Goal: Task Accomplishment & Management: Use online tool/utility

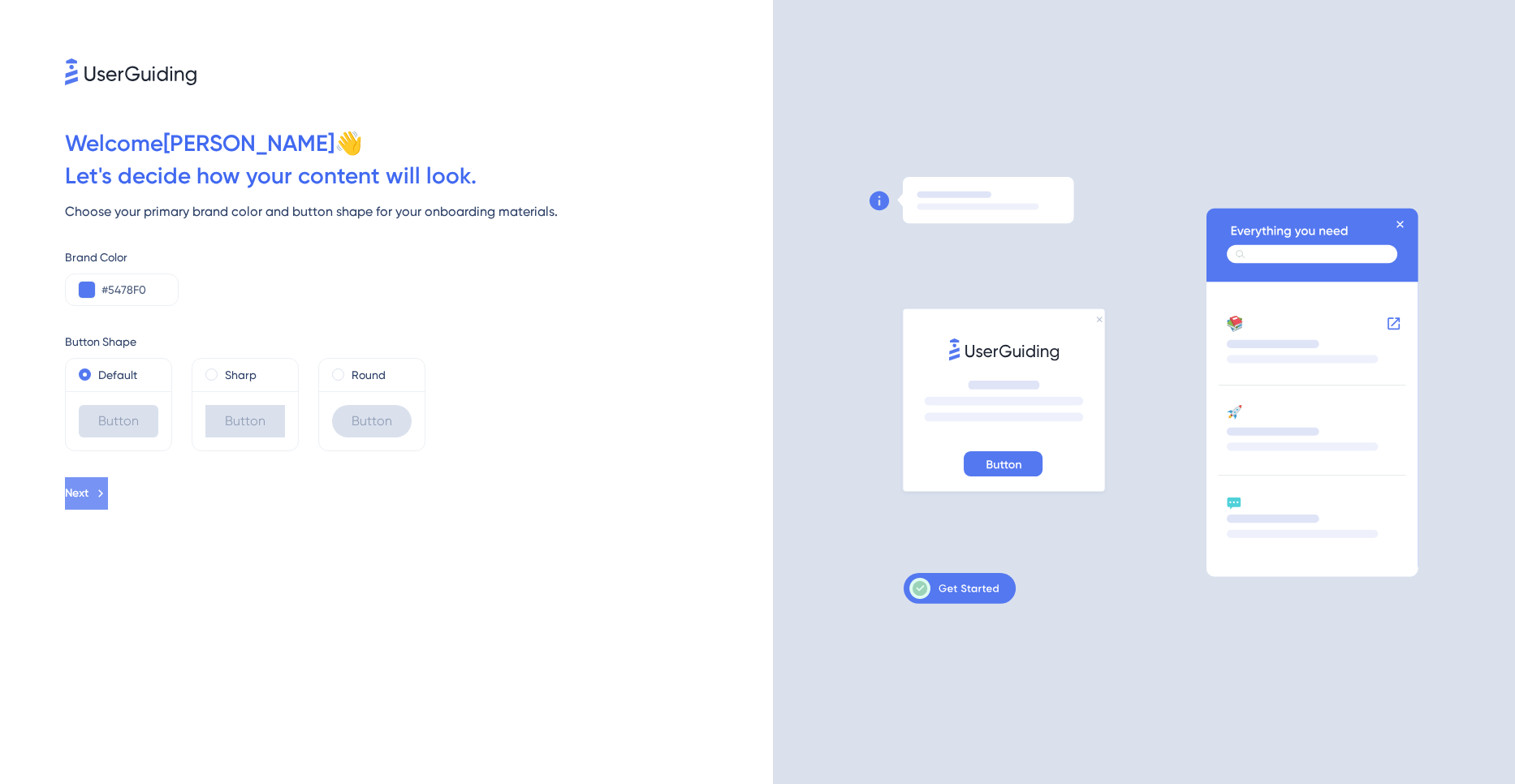
click at [108, 489] on button "Next" at bounding box center [86, 493] width 43 height 33
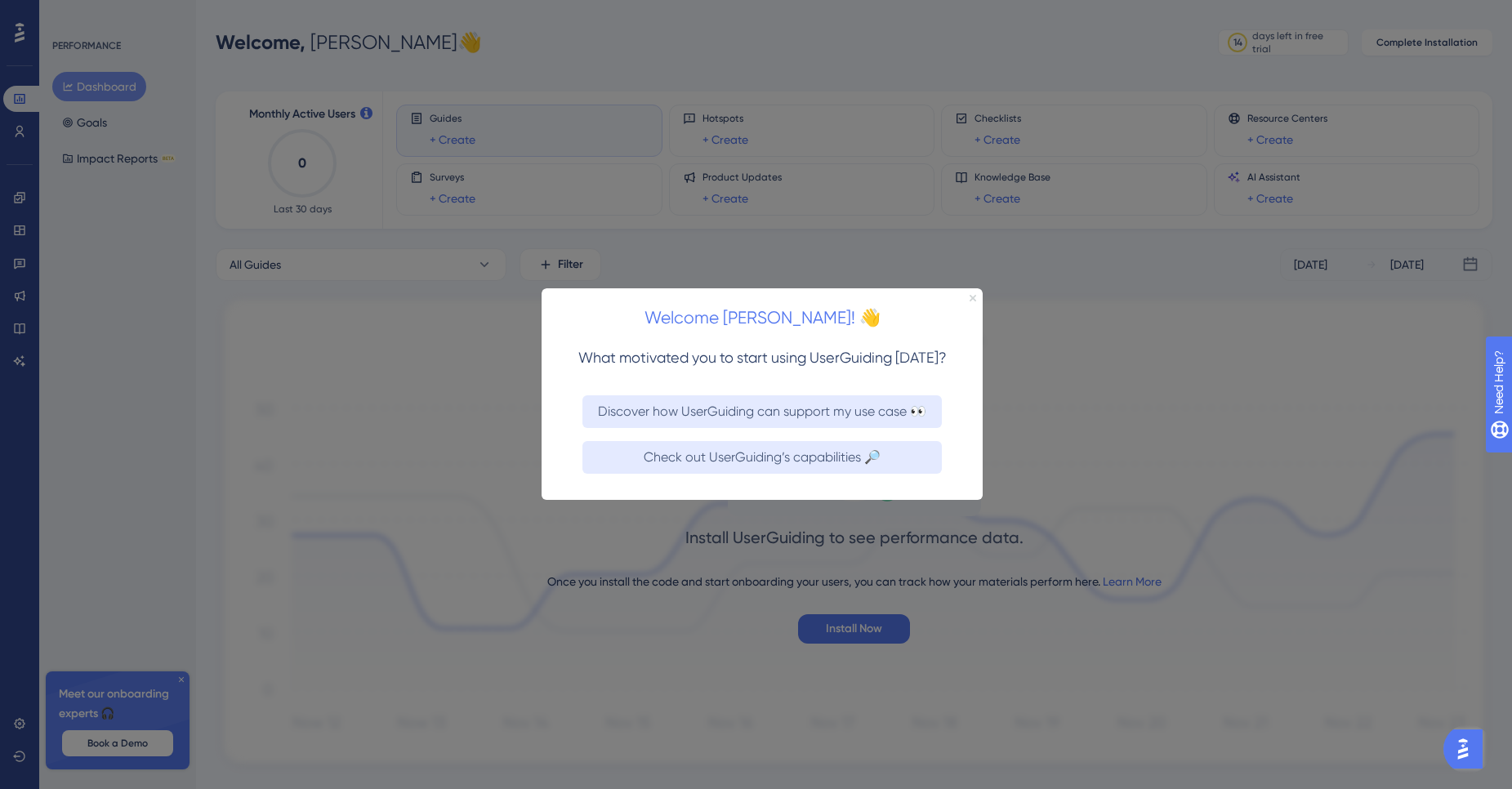
click at [972, 295] on icon "Close Preview" at bounding box center [972, 297] width 6 height 6
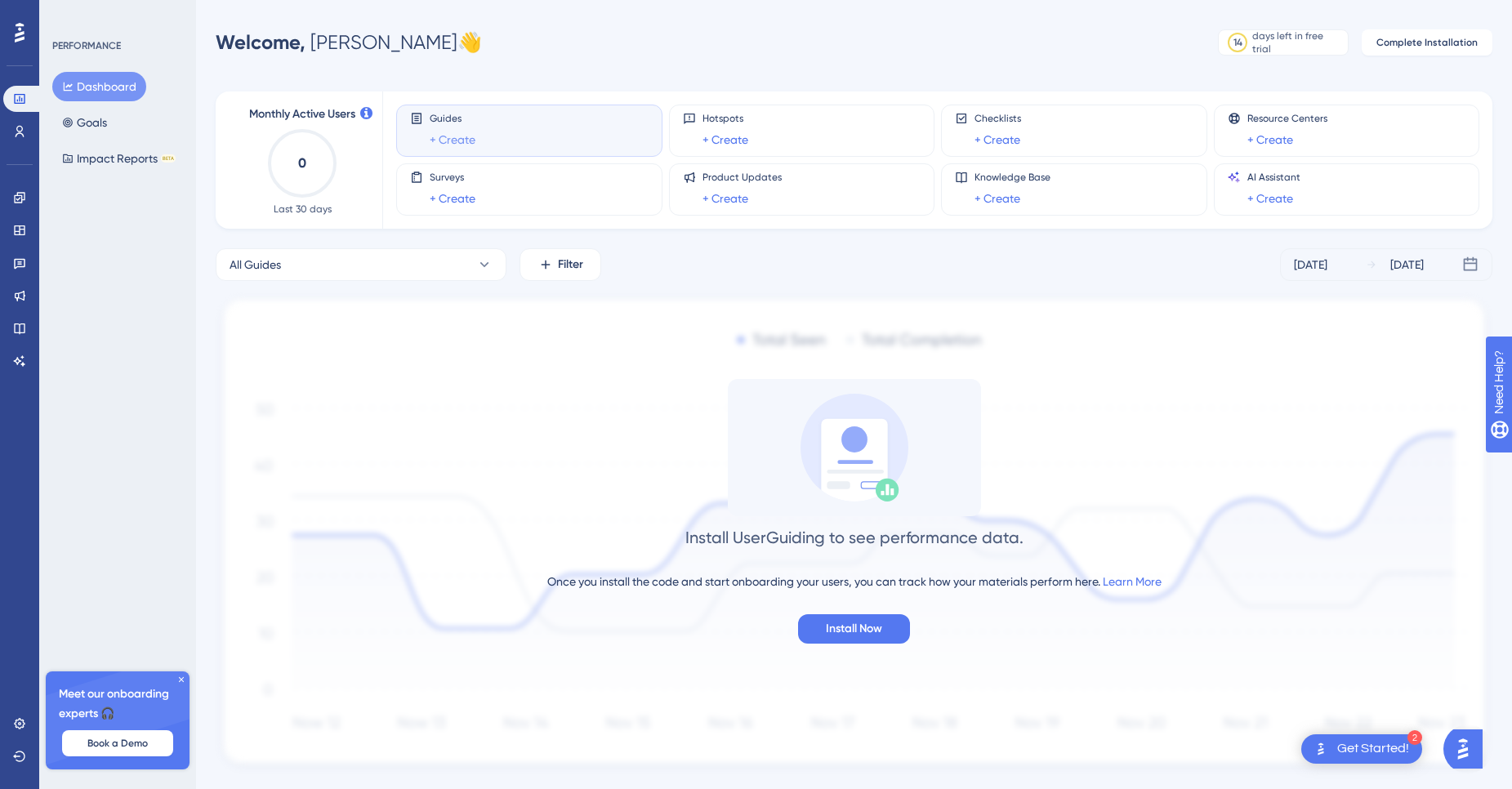
click at [455, 141] on link "+ Create" at bounding box center [451, 140] width 45 height 20
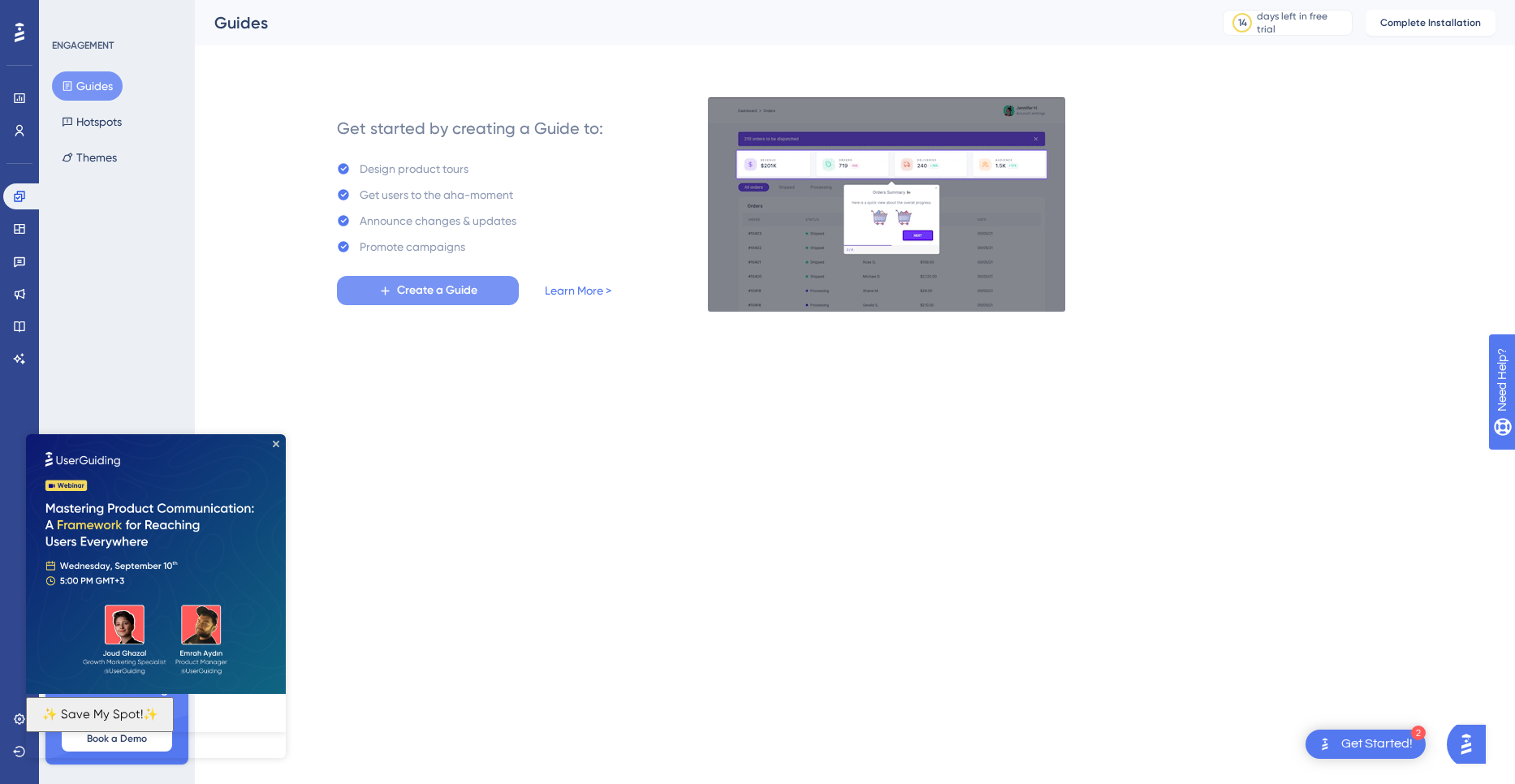
click at [438, 285] on span "Create a Guide" at bounding box center [437, 290] width 81 height 19
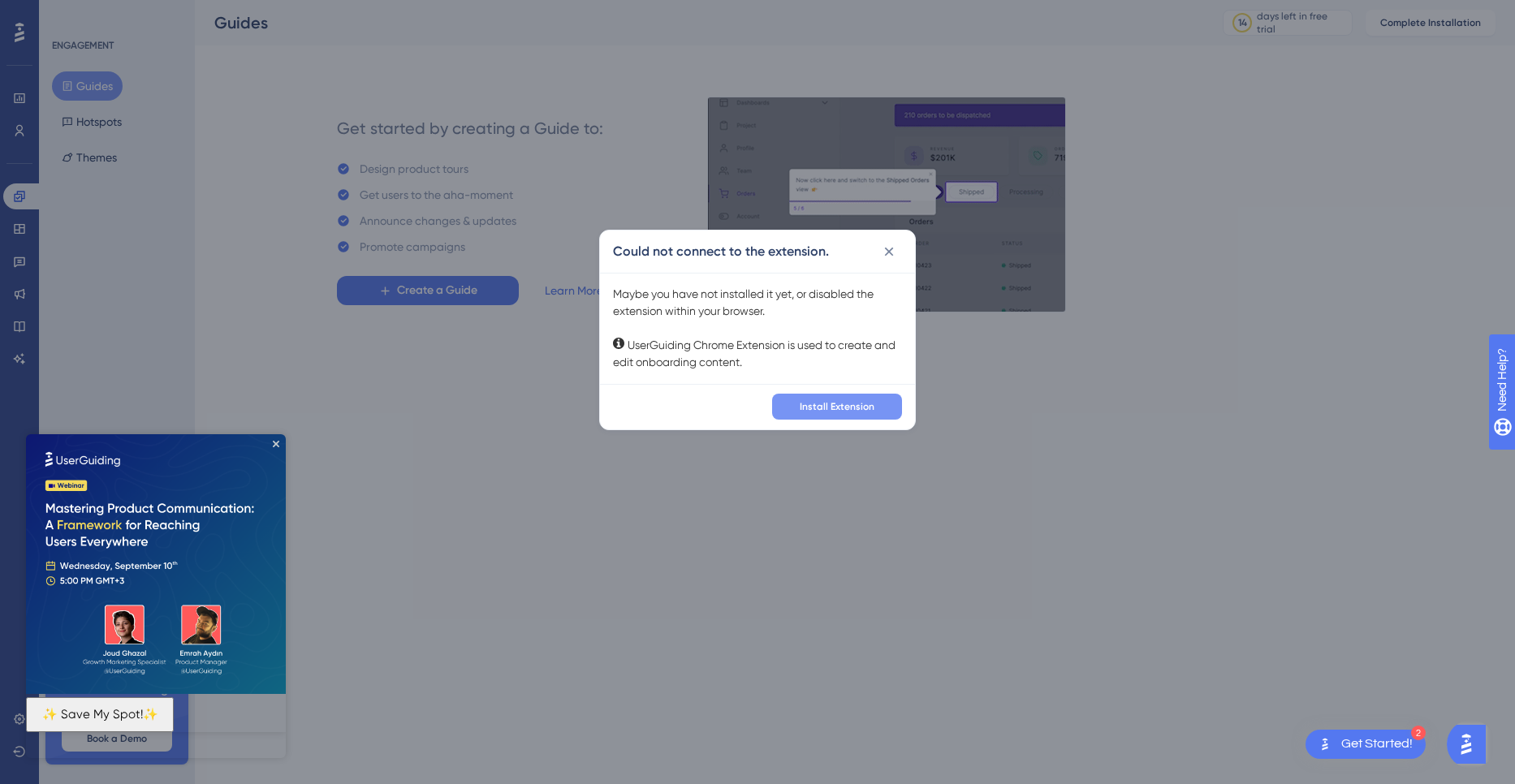
click at [839, 407] on span "Install Extension" at bounding box center [837, 406] width 74 height 13
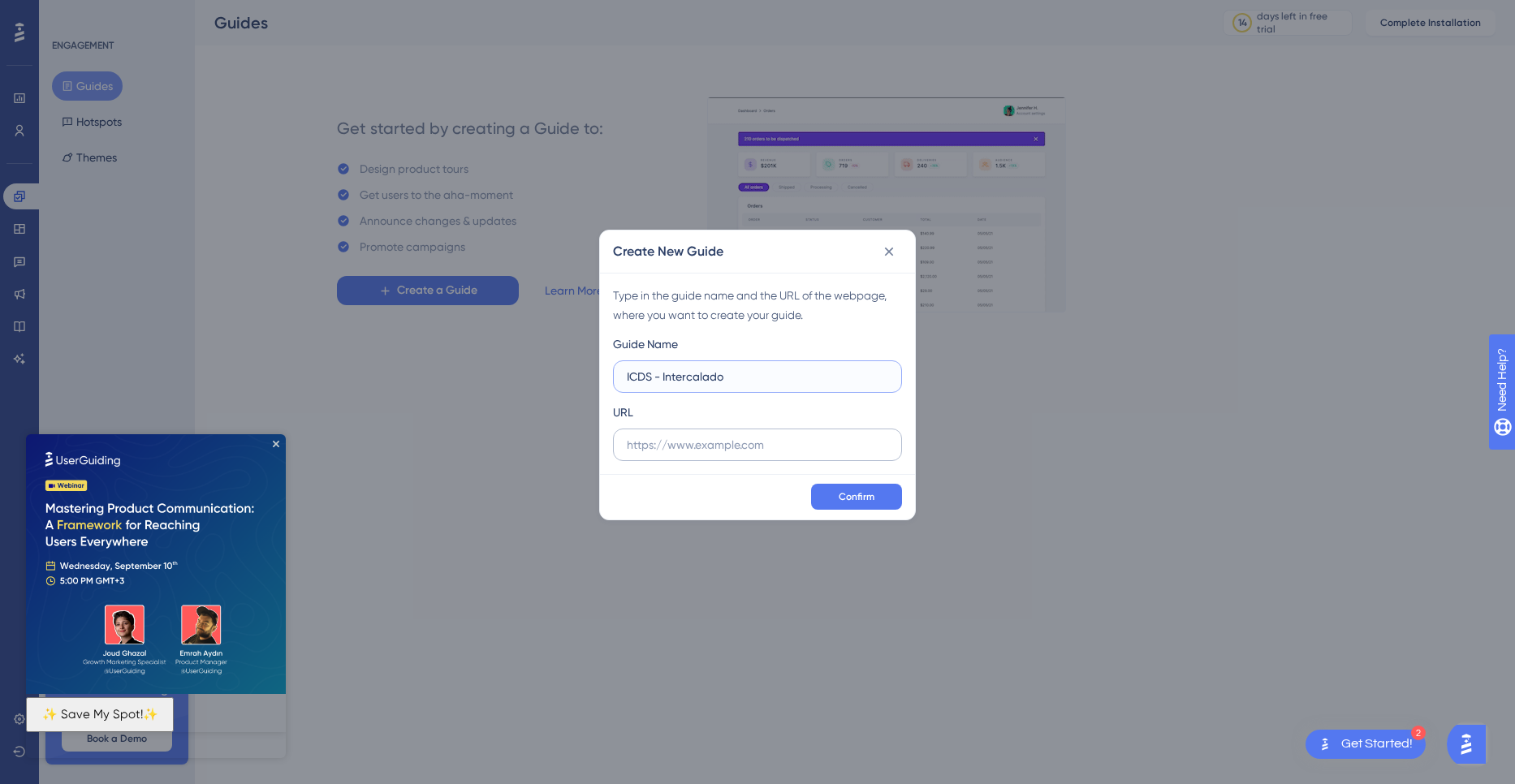
type input "ICDS - Intercalado"
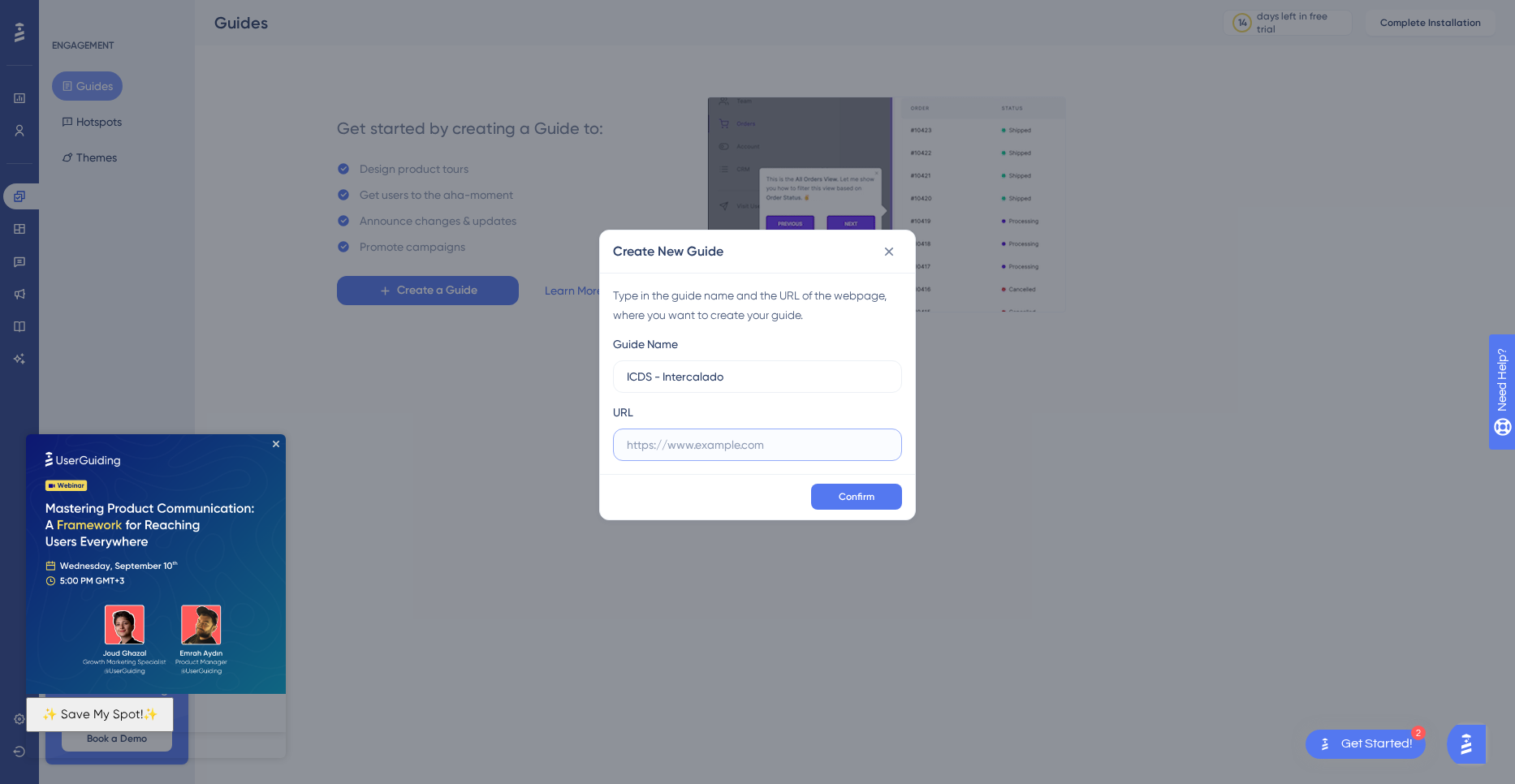
click at [736, 448] on input "text" at bounding box center [757, 445] width 261 height 18
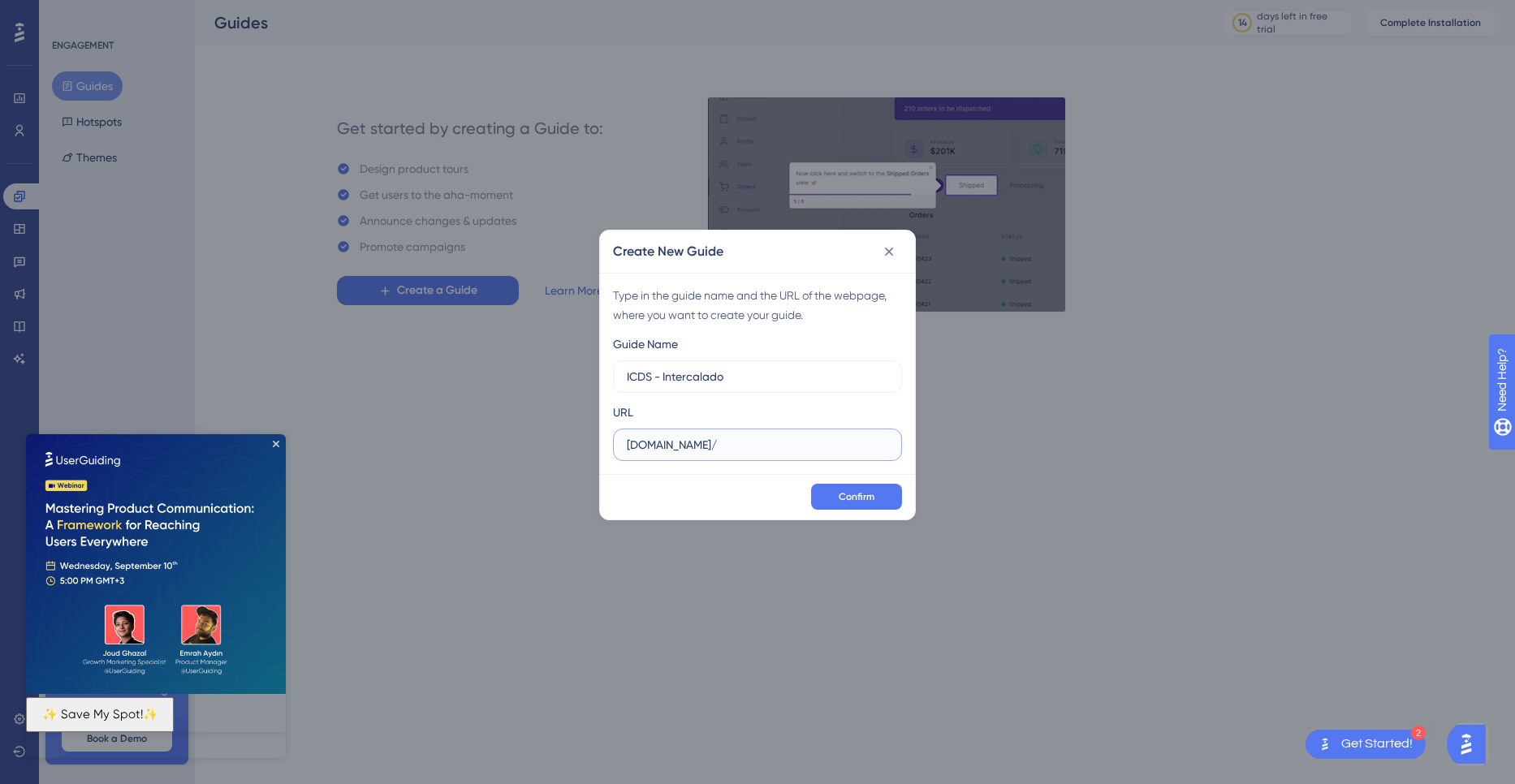
type input "panel.icds.digital/"
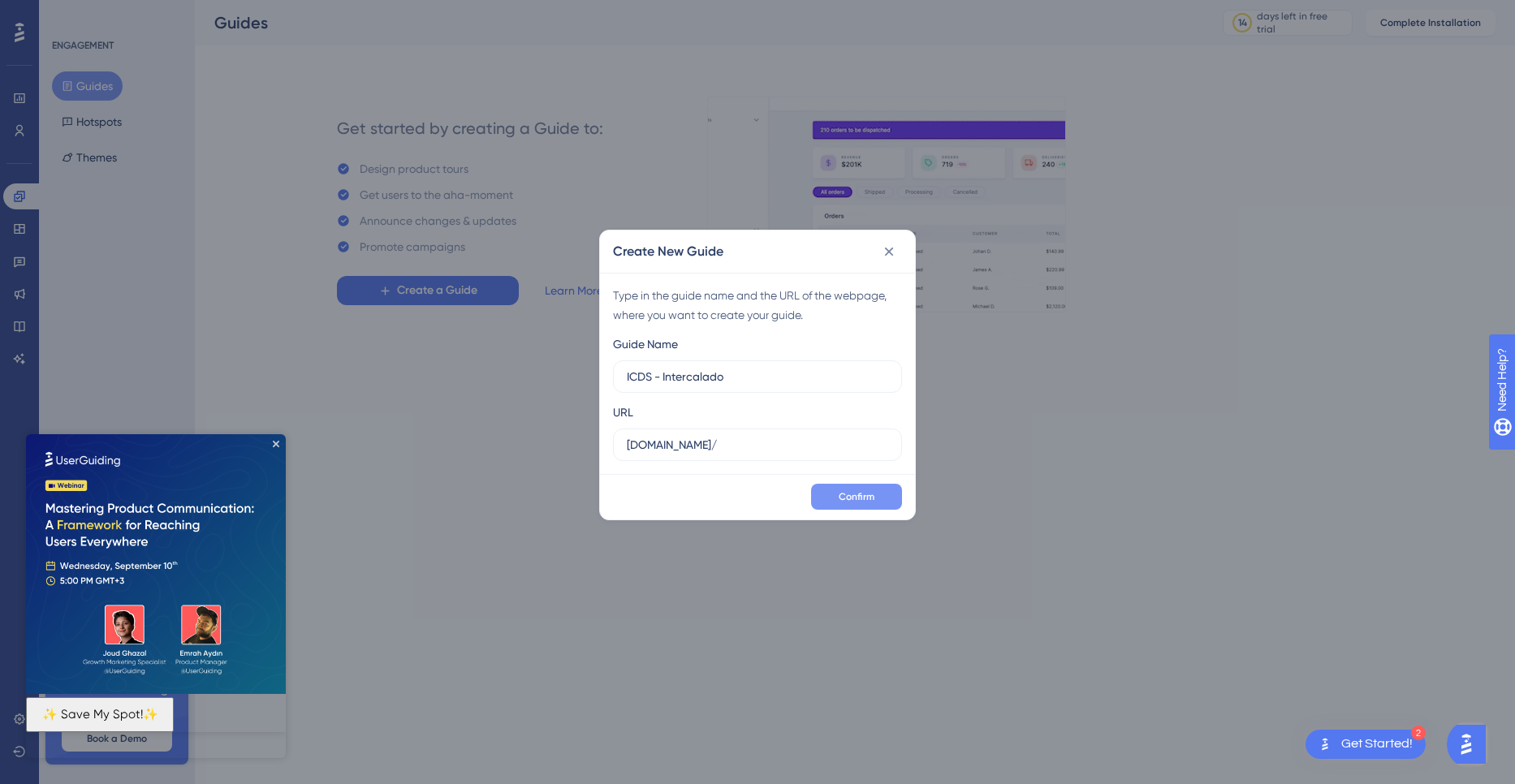
click at [857, 498] on span "Confirm" at bounding box center [857, 496] width 35 height 13
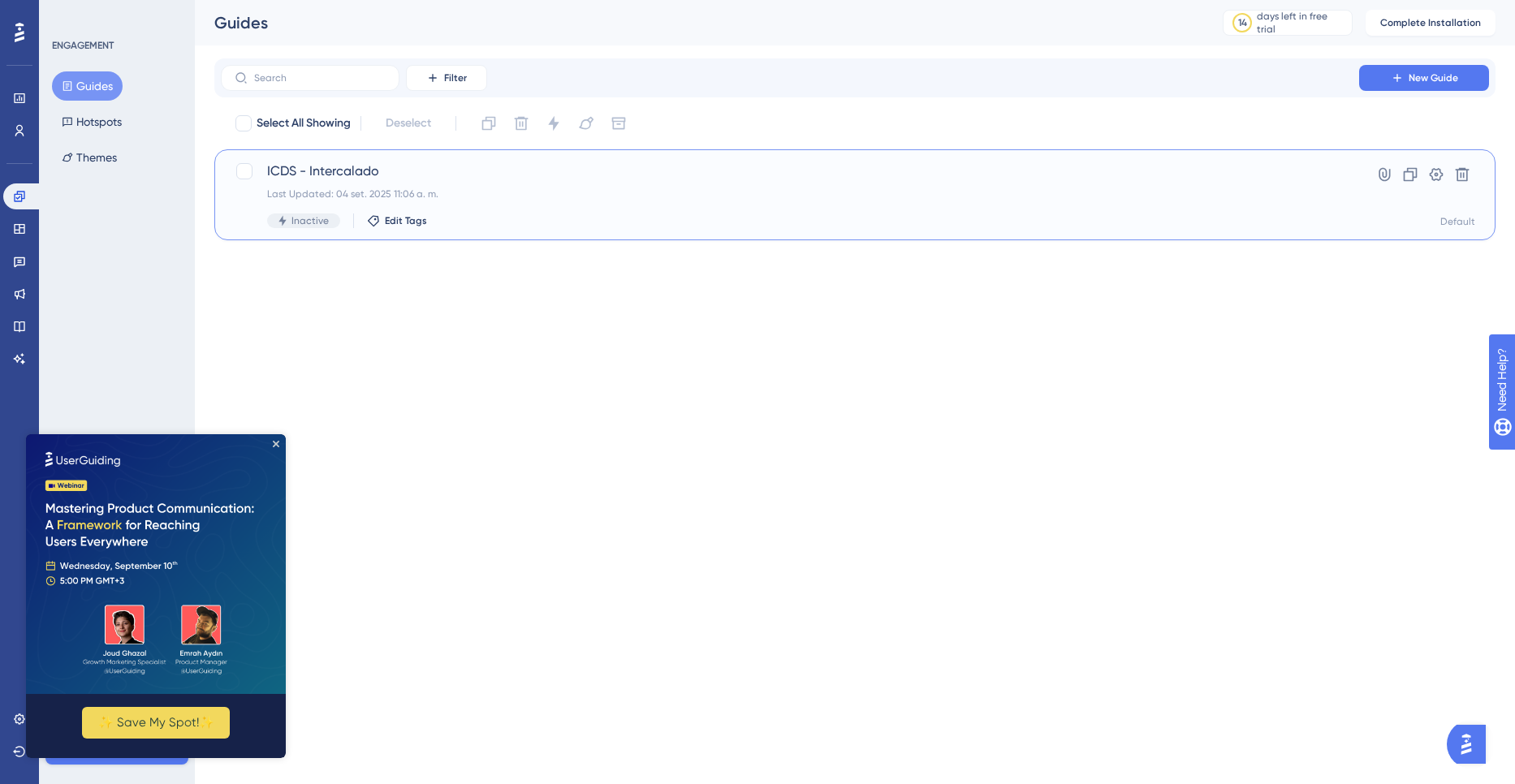
click at [325, 165] on span "ICDS - Intercalado" at bounding box center [789, 172] width 1045 height 19
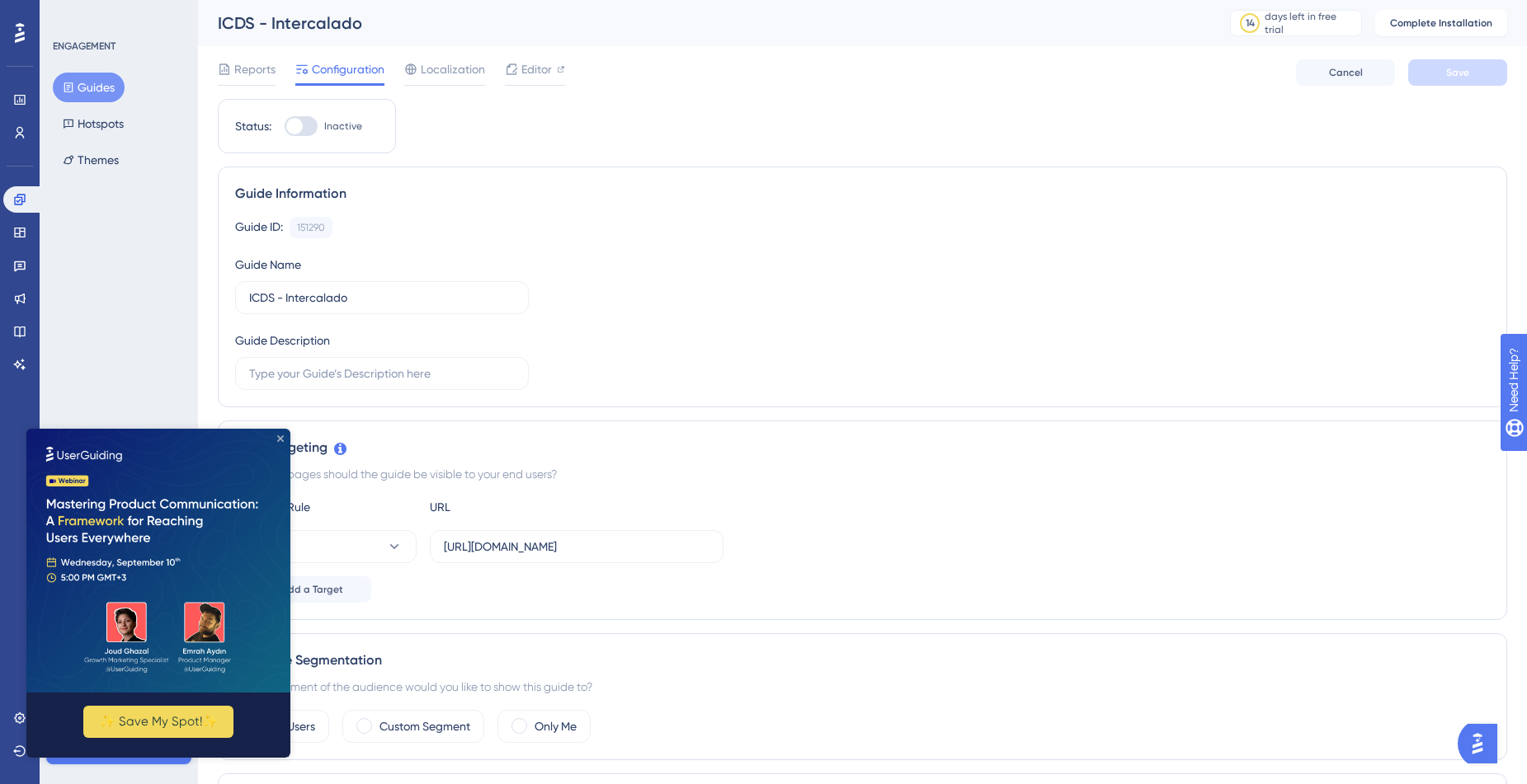
click at [282, 439] on icon "Close Preview" at bounding box center [280, 438] width 6 height 6
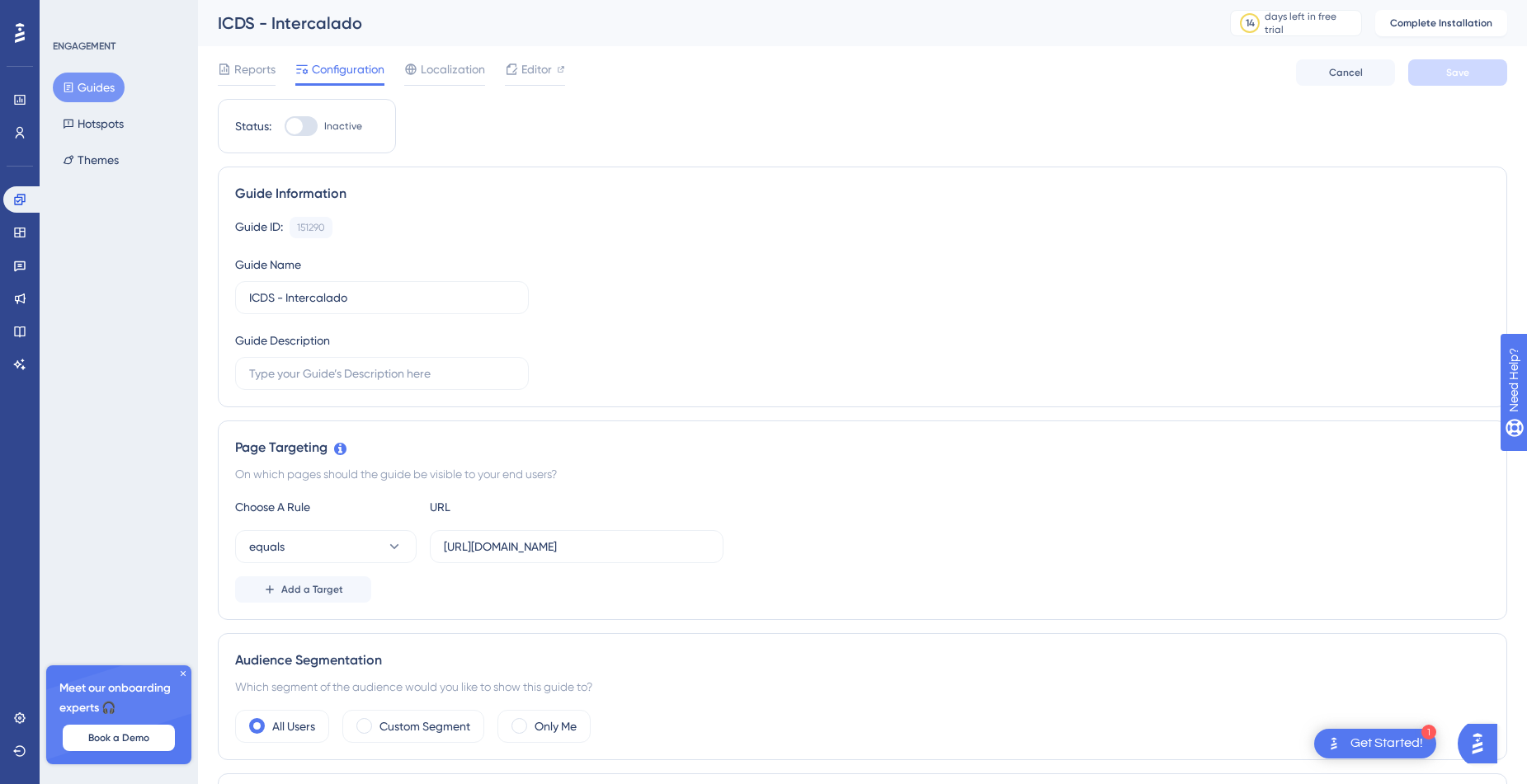
click at [308, 123] on div at bounding box center [300, 126] width 33 height 20
click at [284, 126] on input "Inactive" at bounding box center [284, 126] width 1 height 1
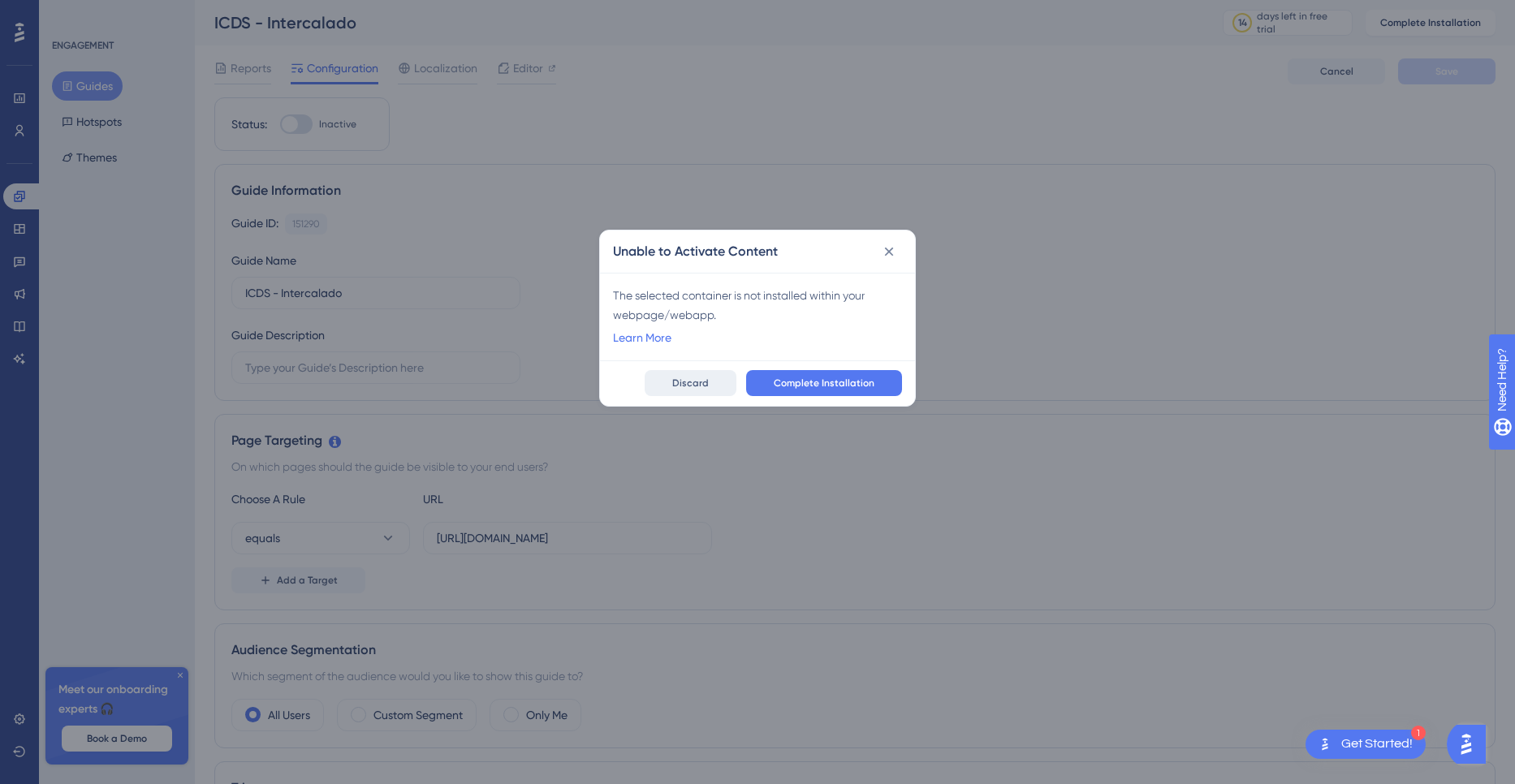
click at [693, 382] on span "Discard" at bounding box center [690, 383] width 36 height 13
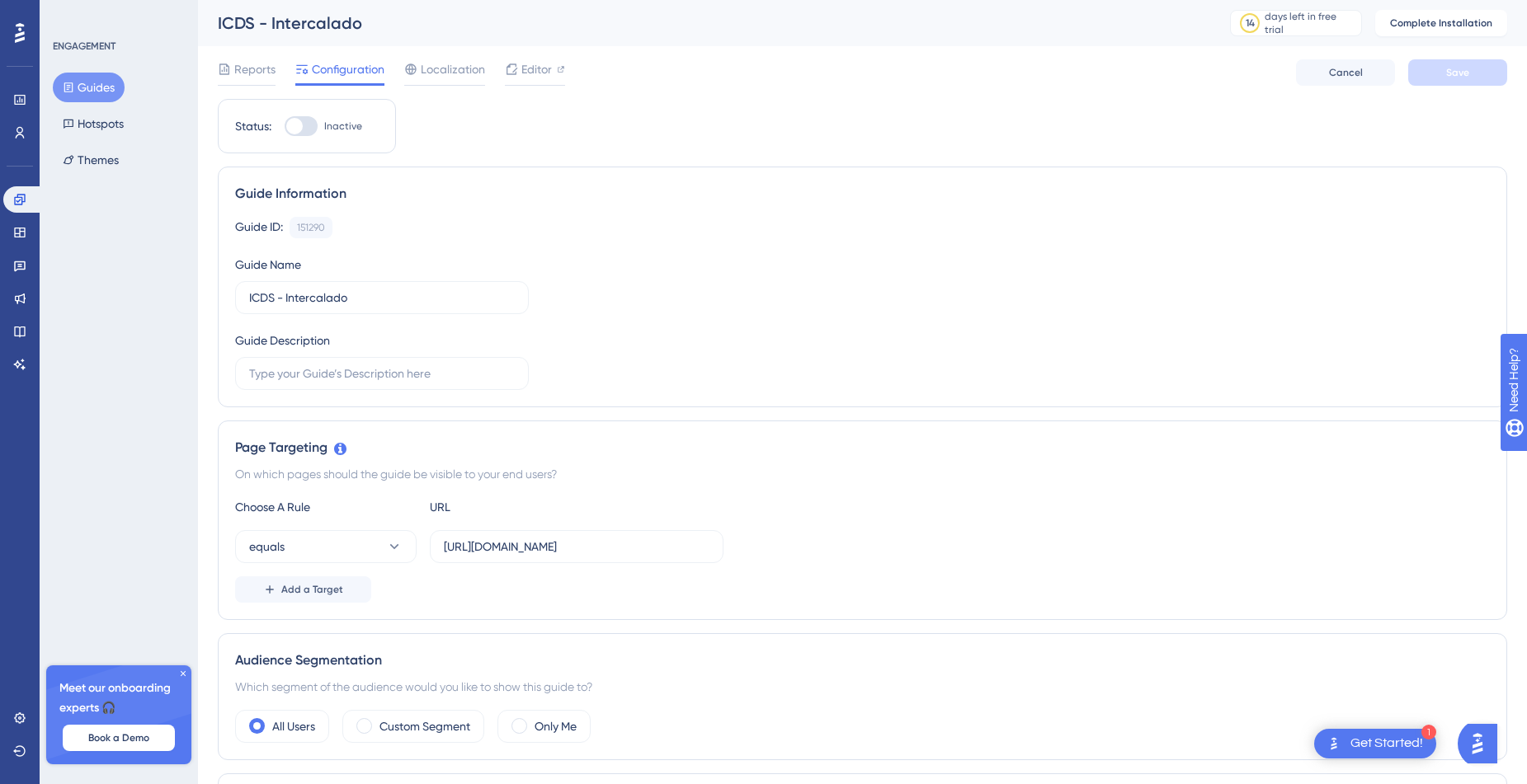
click at [307, 123] on div at bounding box center [300, 126] width 33 height 20
click at [284, 126] on input "Inactive" at bounding box center [284, 126] width 1 height 1
checkbox input "false"
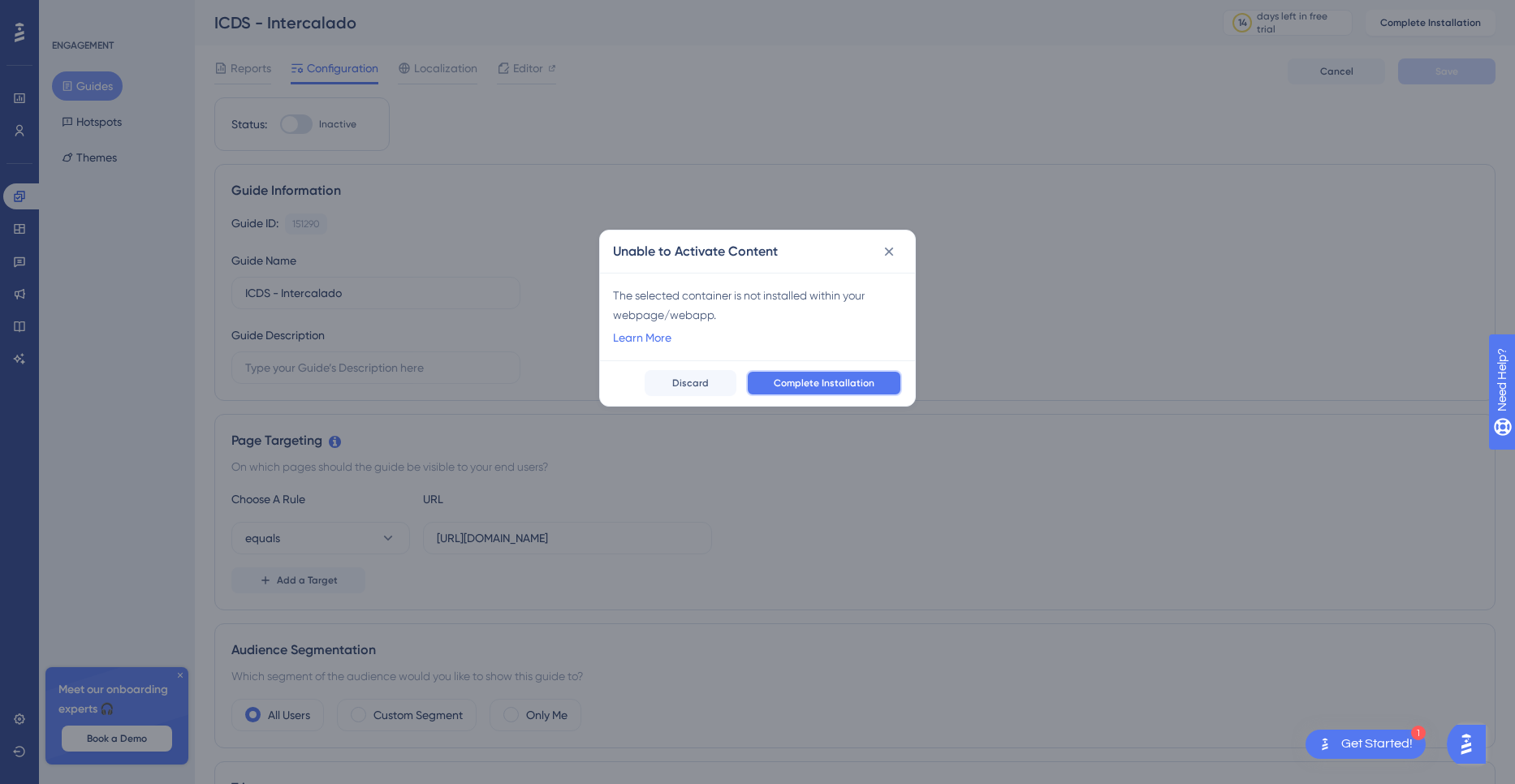
click at [834, 388] on span "Complete Installation" at bounding box center [824, 383] width 101 height 13
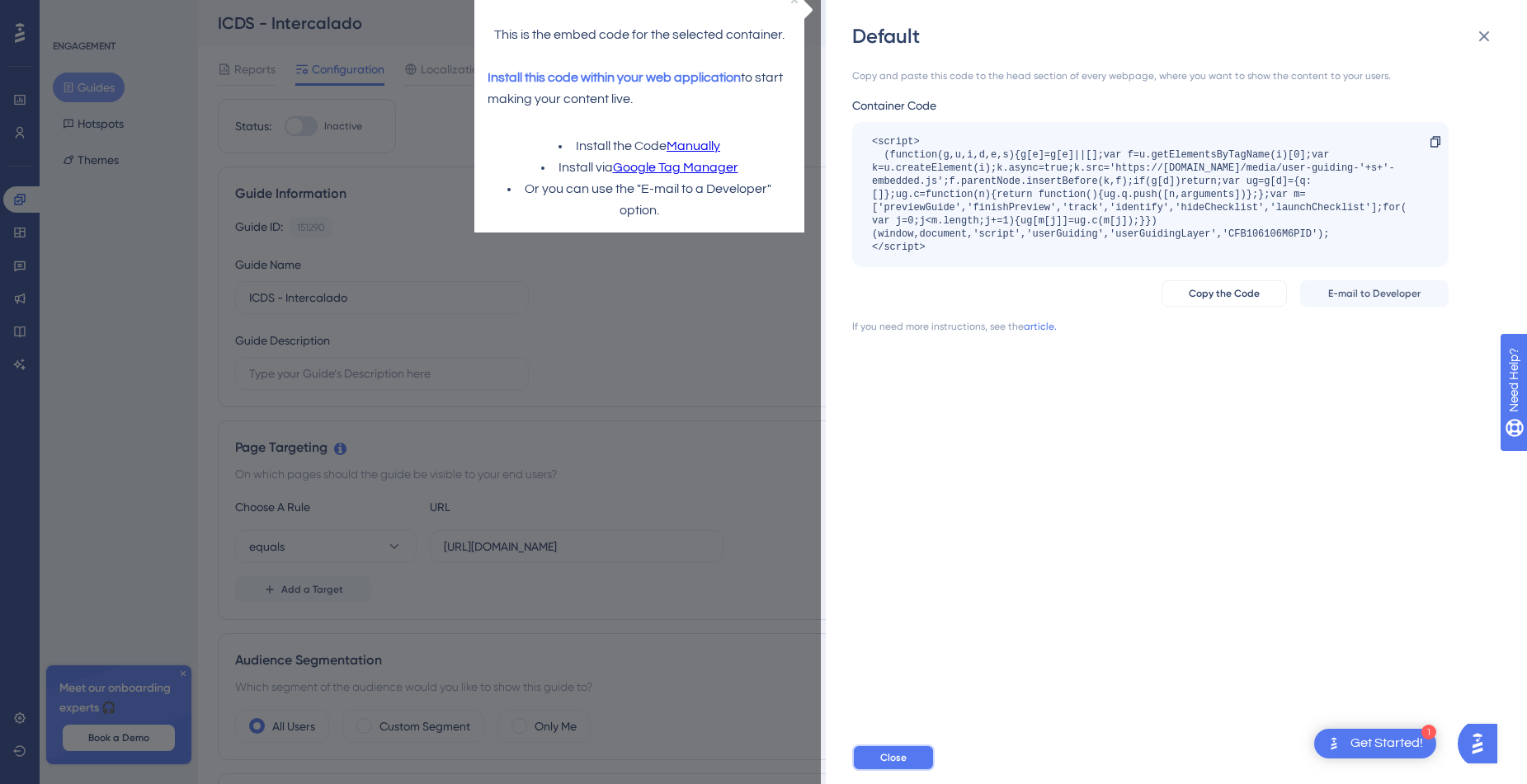
click at [908, 771] on button "Close" at bounding box center [894, 757] width 83 height 26
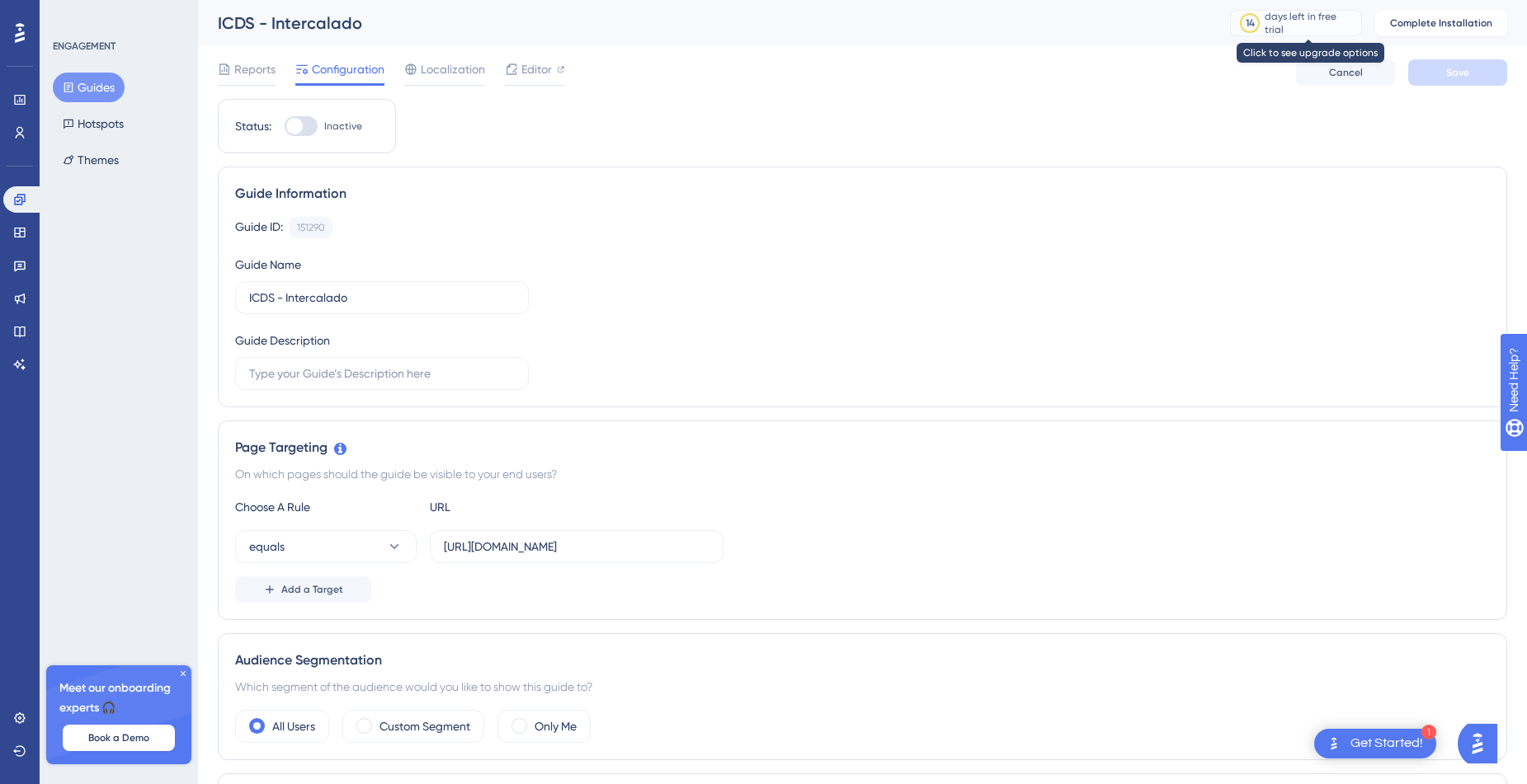
click at [1314, 19] on div "days left in free trial" at bounding box center [1310, 22] width 92 height 26
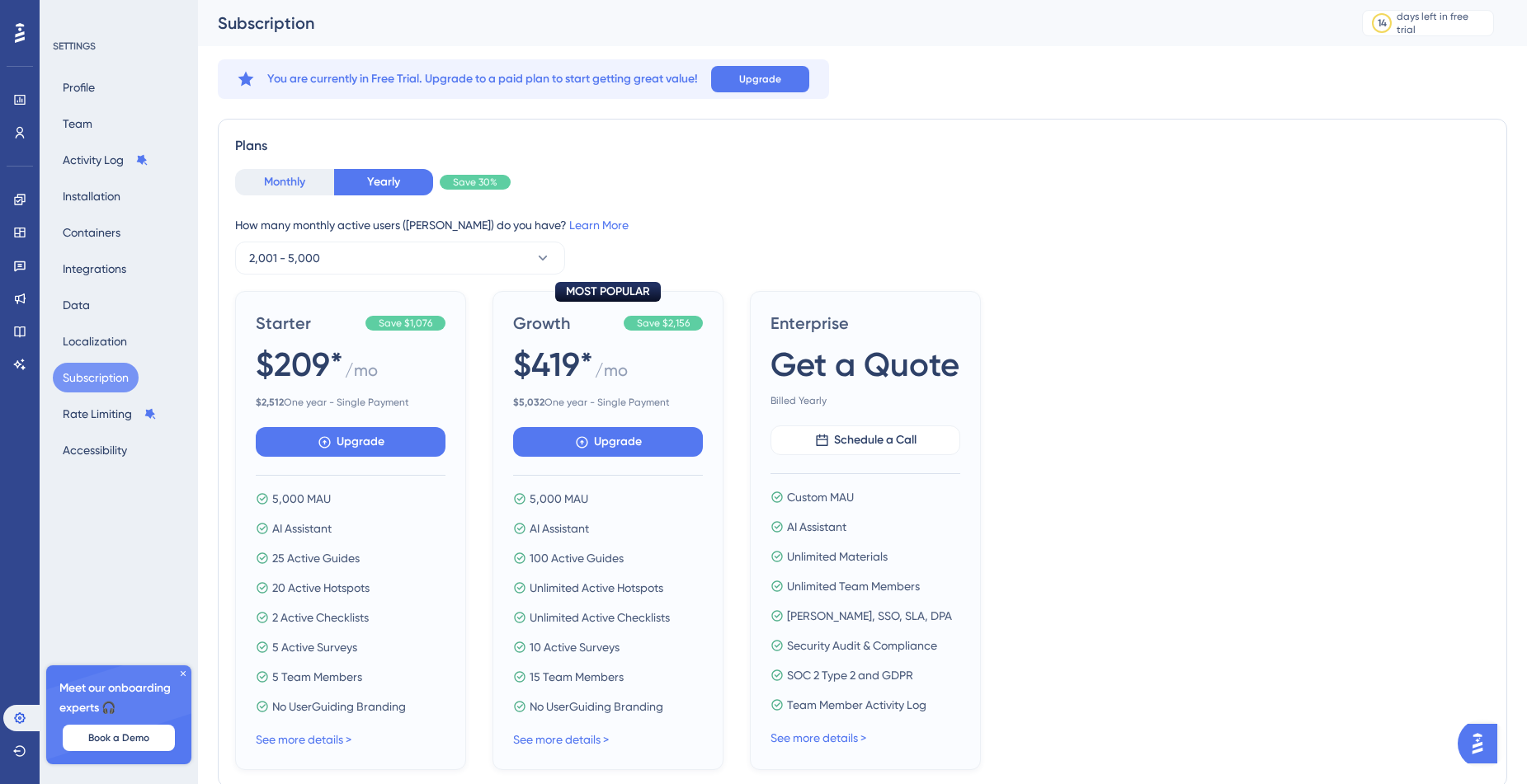
click at [296, 185] on button "Monthly" at bounding box center [284, 182] width 99 height 26
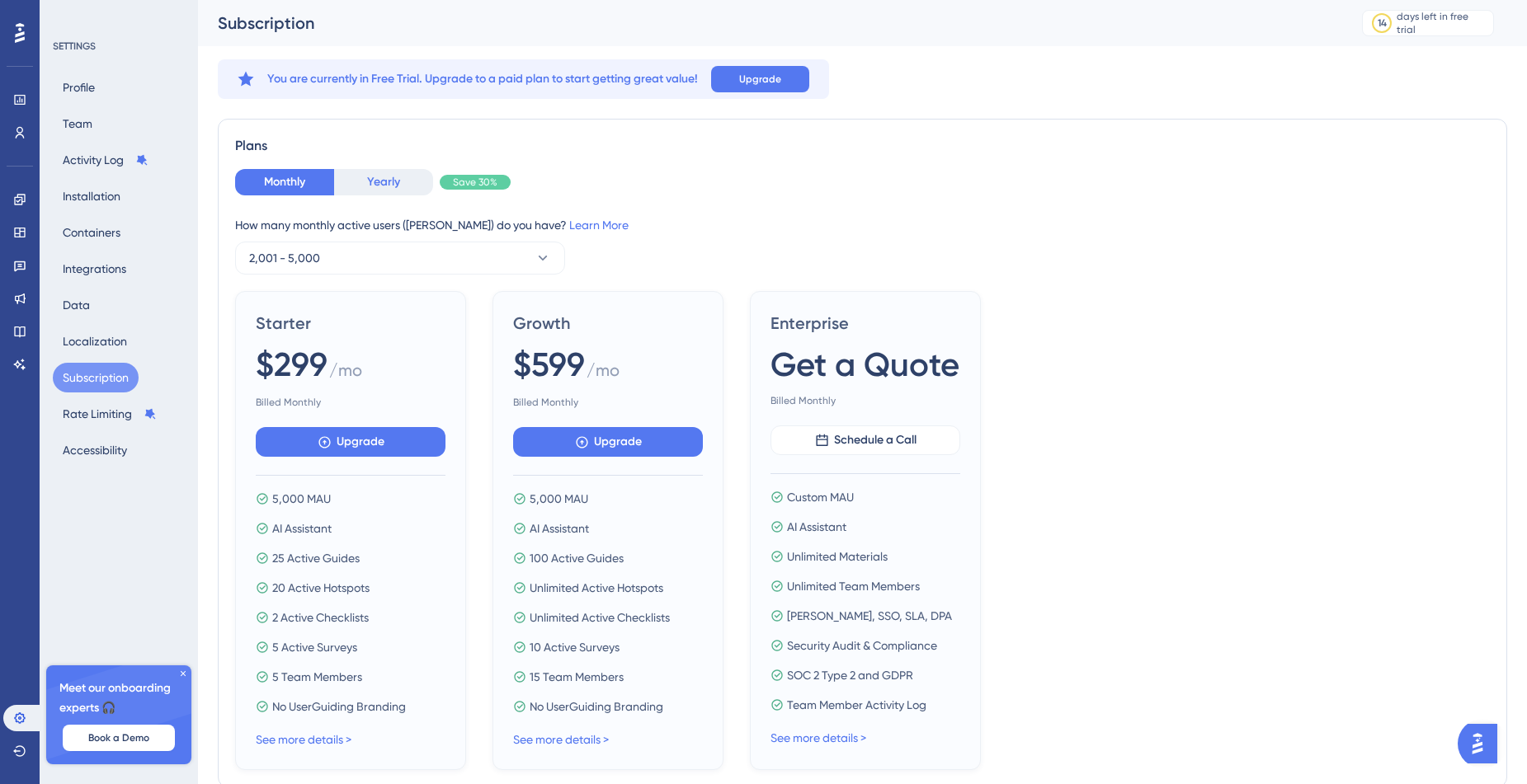
click at [382, 184] on button "Yearly" at bounding box center [384, 182] width 99 height 26
